Goal: Task Accomplishment & Management: Use online tool/utility

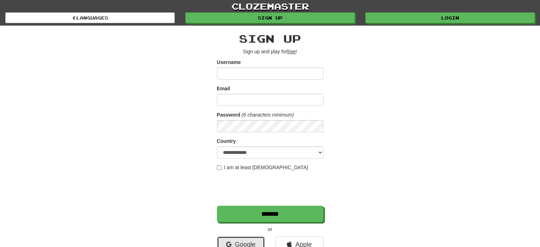
click at [237, 241] on link "Google" at bounding box center [241, 244] width 48 height 16
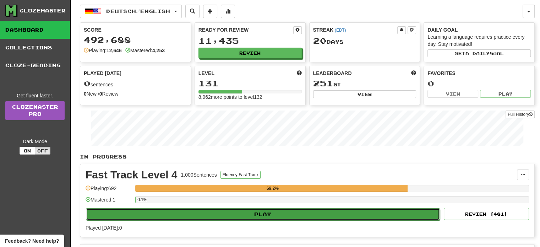
click at [212, 214] on button "Play" at bounding box center [263, 214] width 354 height 12
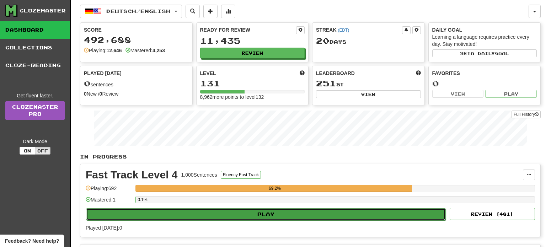
select select "**"
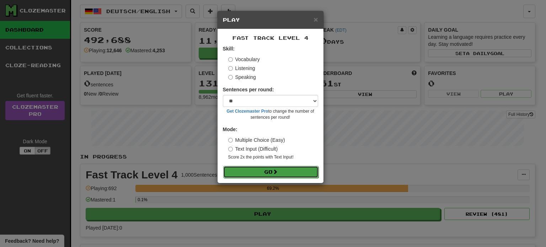
click at [247, 167] on button "Go" at bounding box center [270, 172] width 95 height 12
